Goal: Transaction & Acquisition: Purchase product/service

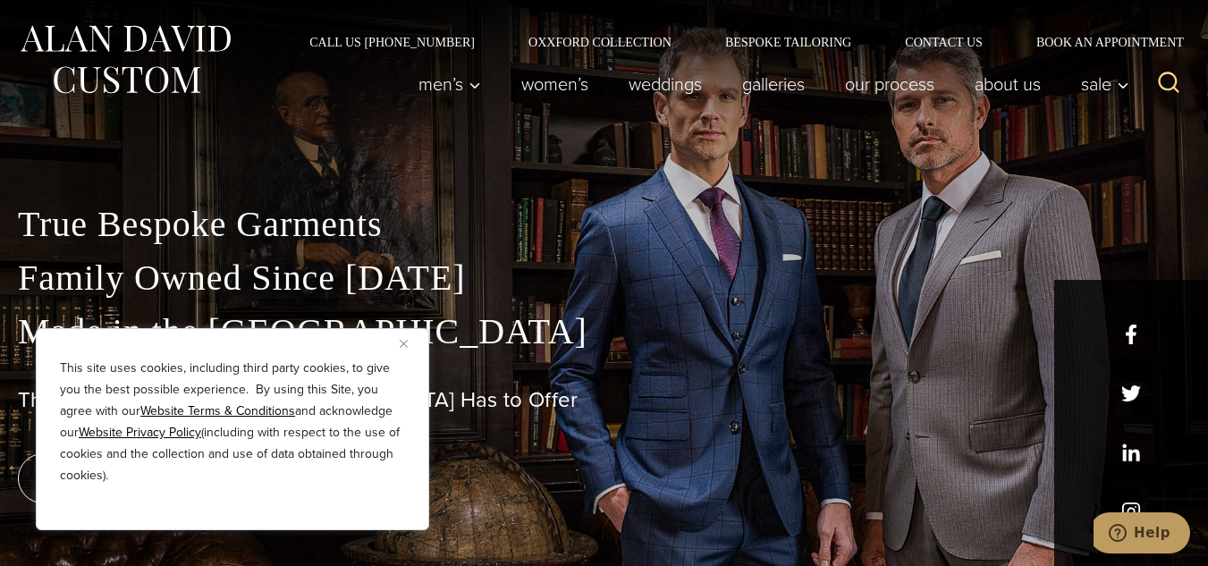
click at [402, 342] on img "Close" at bounding box center [404, 344] width 8 height 8
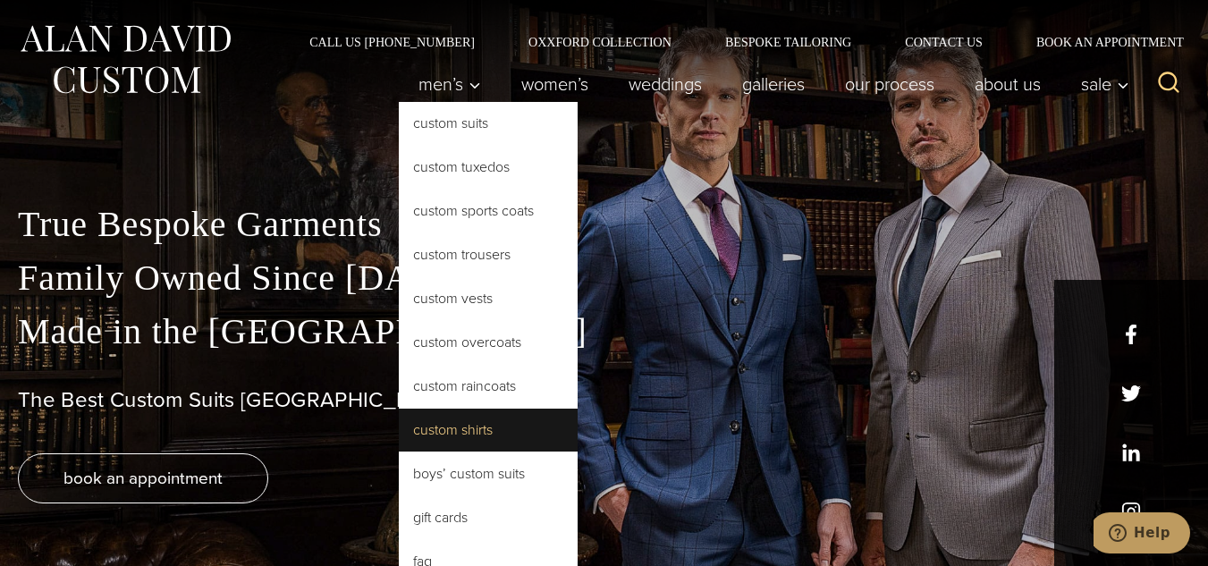
click at [474, 433] on link "Custom Shirts" at bounding box center [488, 430] width 179 height 43
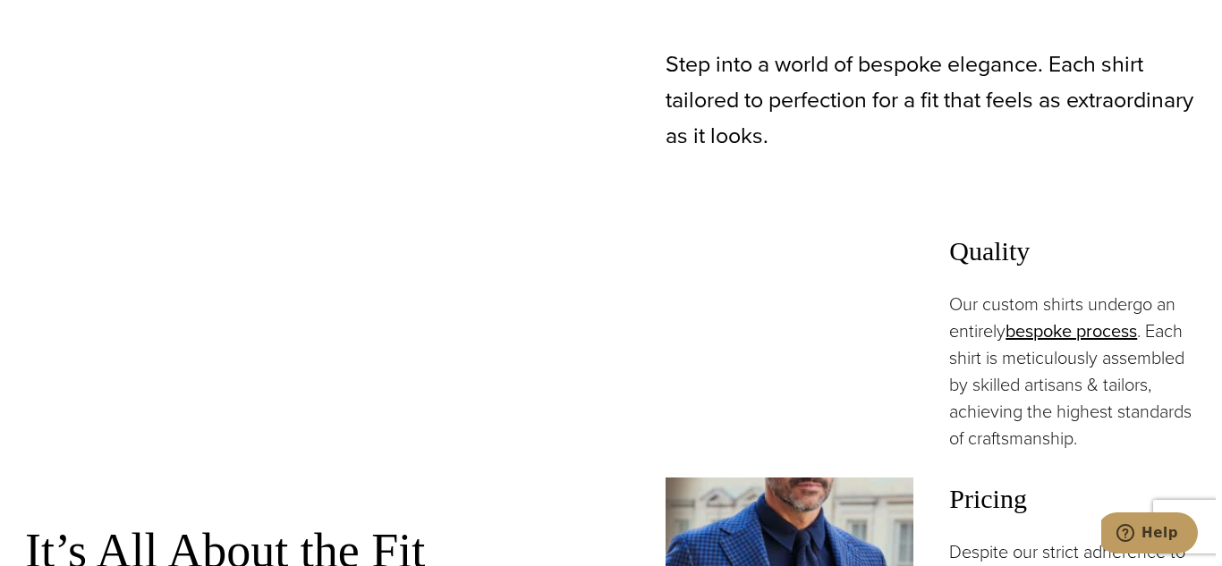
scroll to position [894, 0]
